Goal: Task Accomplishment & Management: Manage account settings

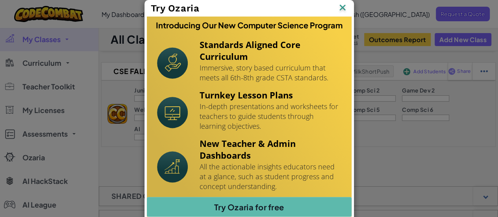
click at [0, 0] on img at bounding box center [0, 0] width 0 height 0
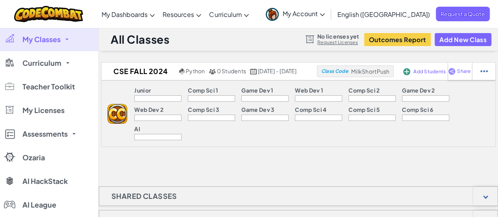
click at [216, 156] on div "CSE FALL 2024 Python 0 Students Aug 1, 2024 - Dec 27, 2024 Class Code MilkShort…" at bounding box center [298, 205] width 399 height 287
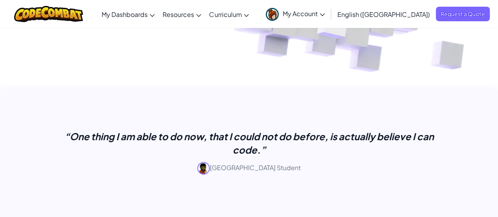
scroll to position [256, 0]
click at [325, 17] on span "My Account" at bounding box center [304, 13] width 42 height 8
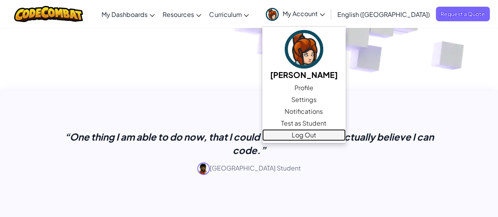
click at [340, 136] on link "Log Out" at bounding box center [303, 135] width 83 height 12
